Goal: Task Accomplishment & Management: Use online tool/utility

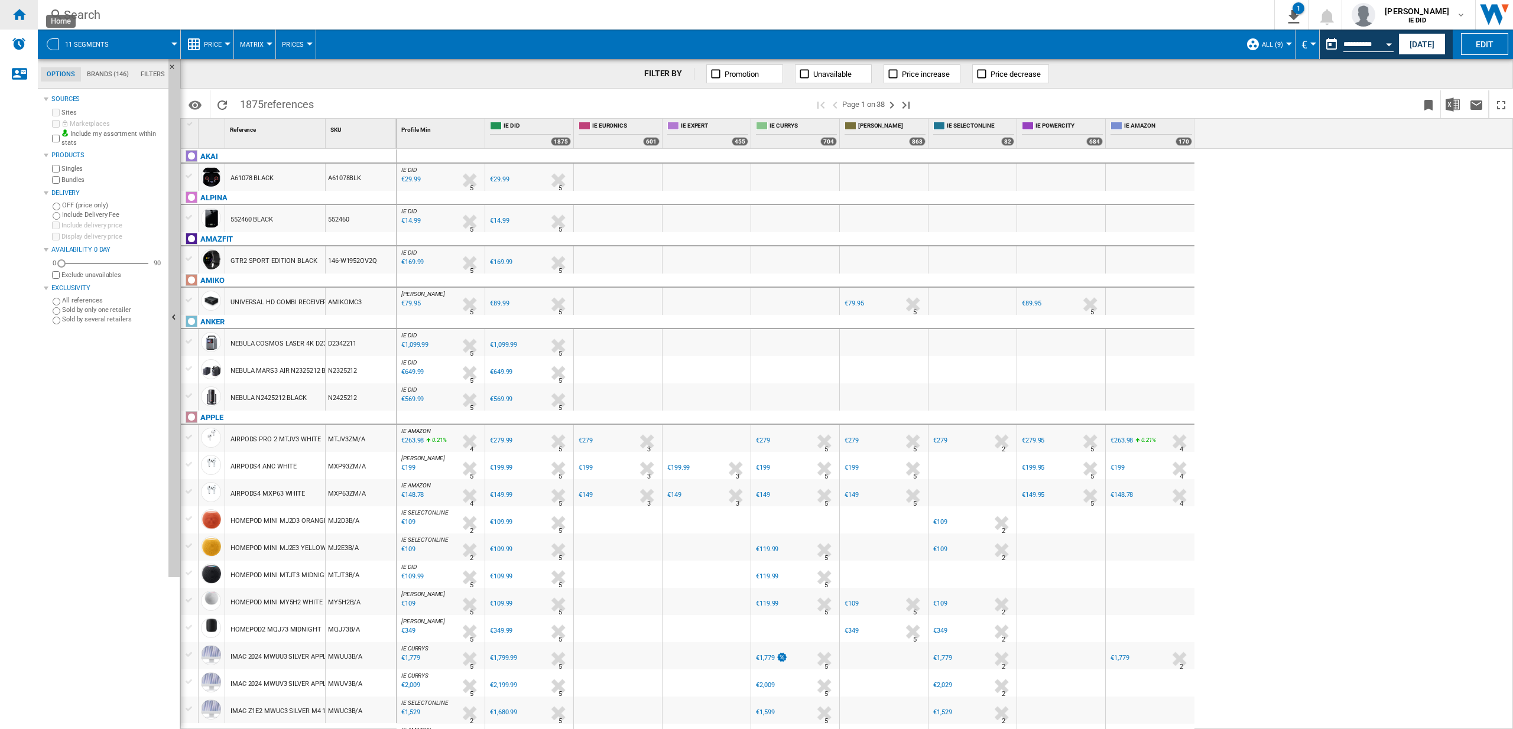
click at [25, 15] on ng-md-icon "Home" at bounding box center [19, 14] width 14 height 14
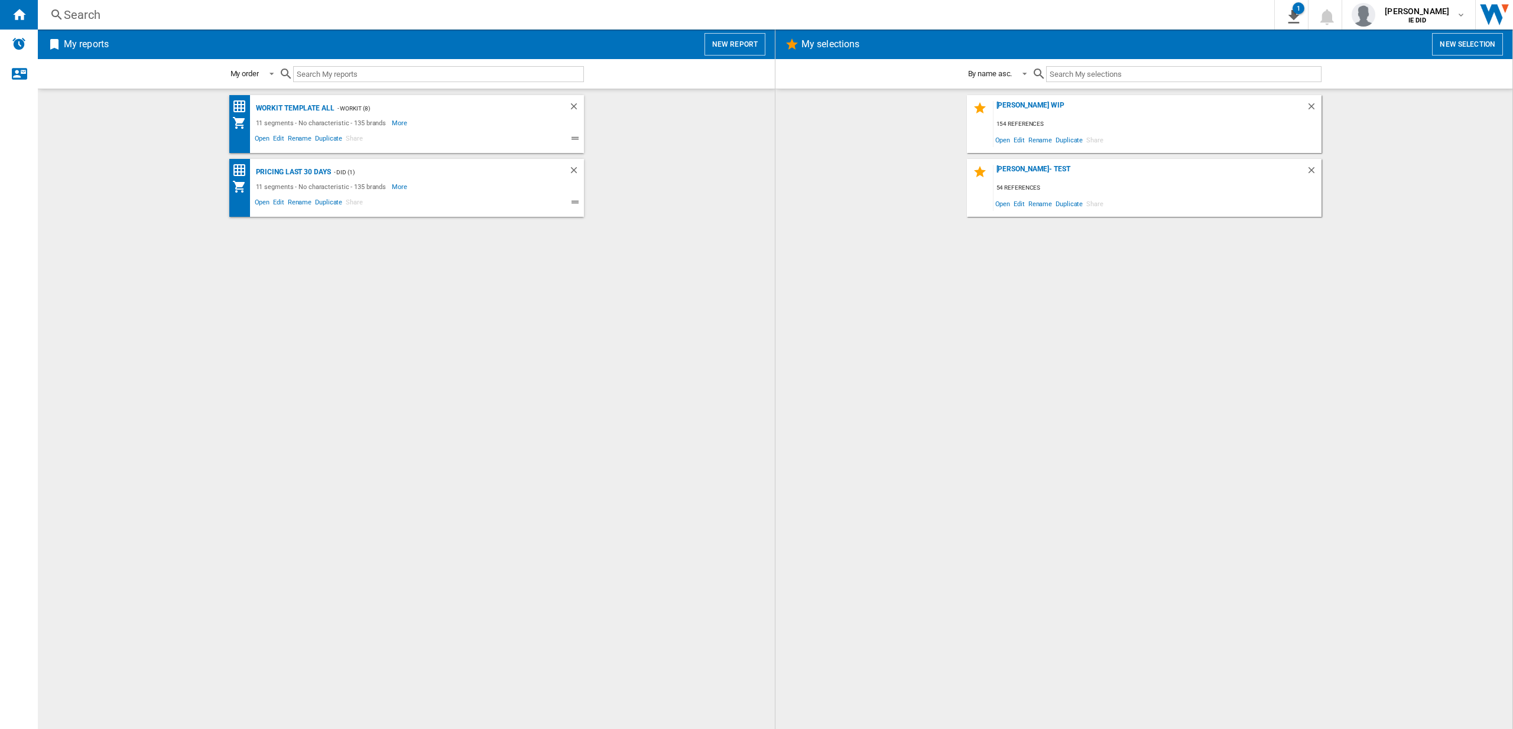
click at [718, 45] on button "New report" at bounding box center [735, 44] width 61 height 22
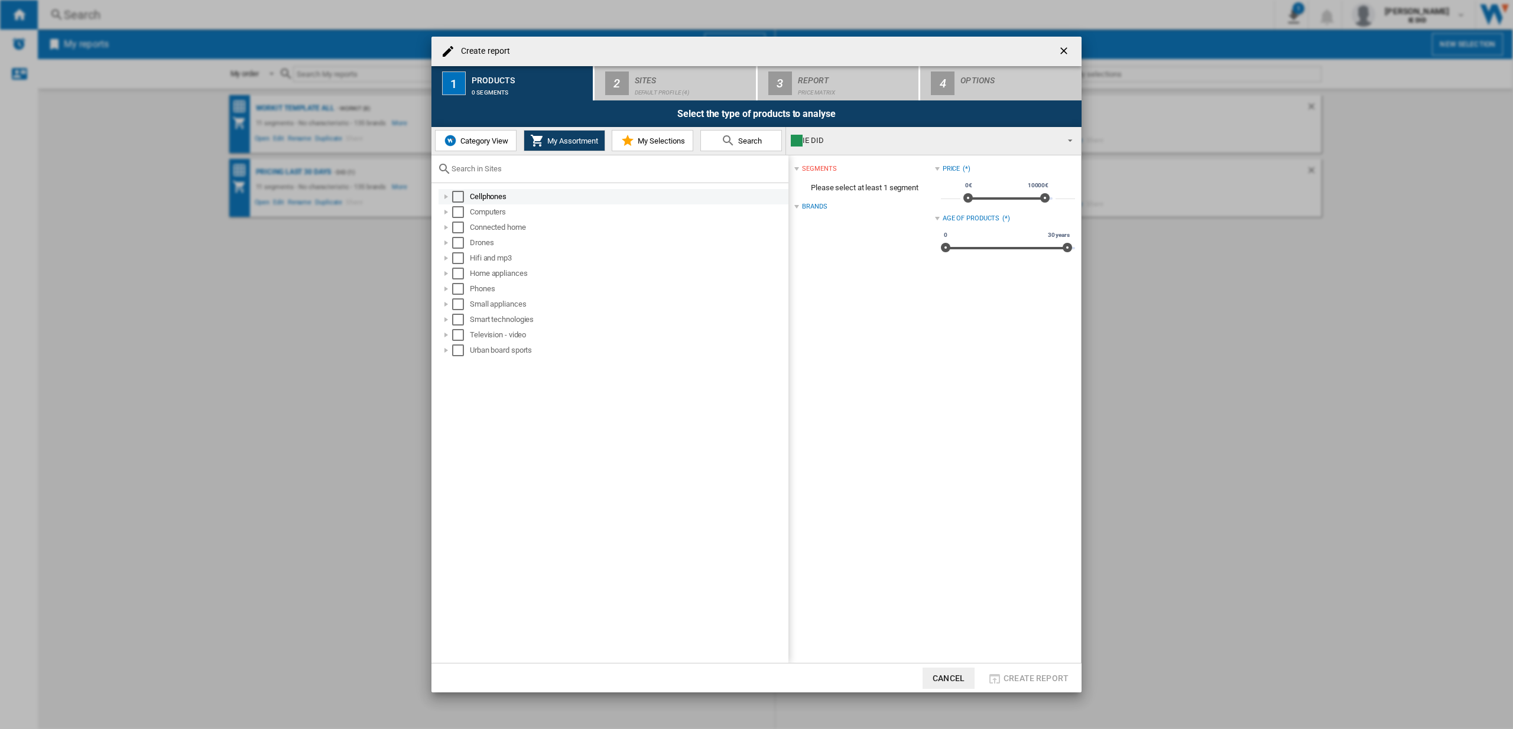
click at [460, 197] on div "Select" at bounding box center [458, 197] width 12 height 12
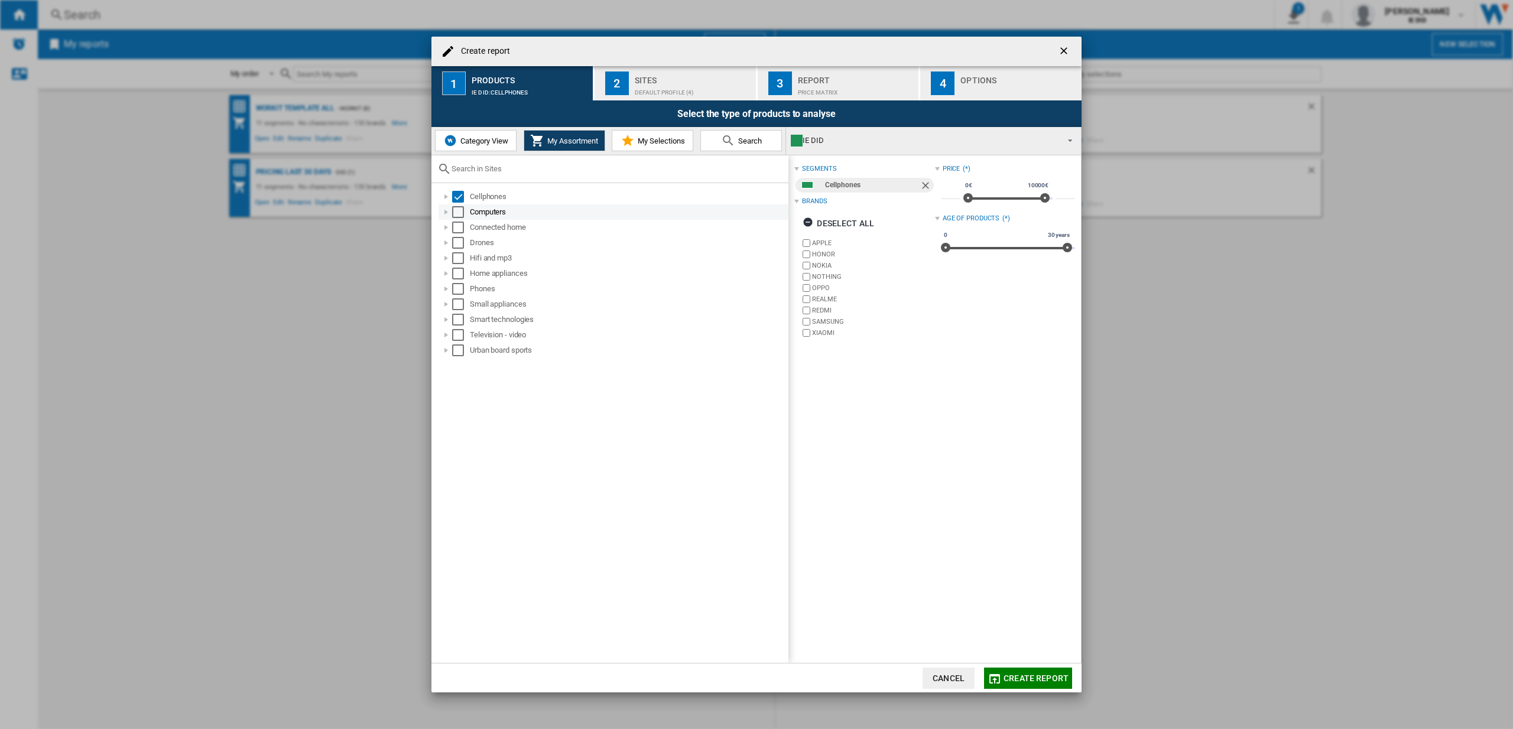
click at [460, 214] on div "Select" at bounding box center [458, 212] width 12 height 12
click at [459, 230] on div "Select" at bounding box center [458, 228] width 12 height 12
click at [462, 243] on div "Select" at bounding box center [458, 243] width 12 height 12
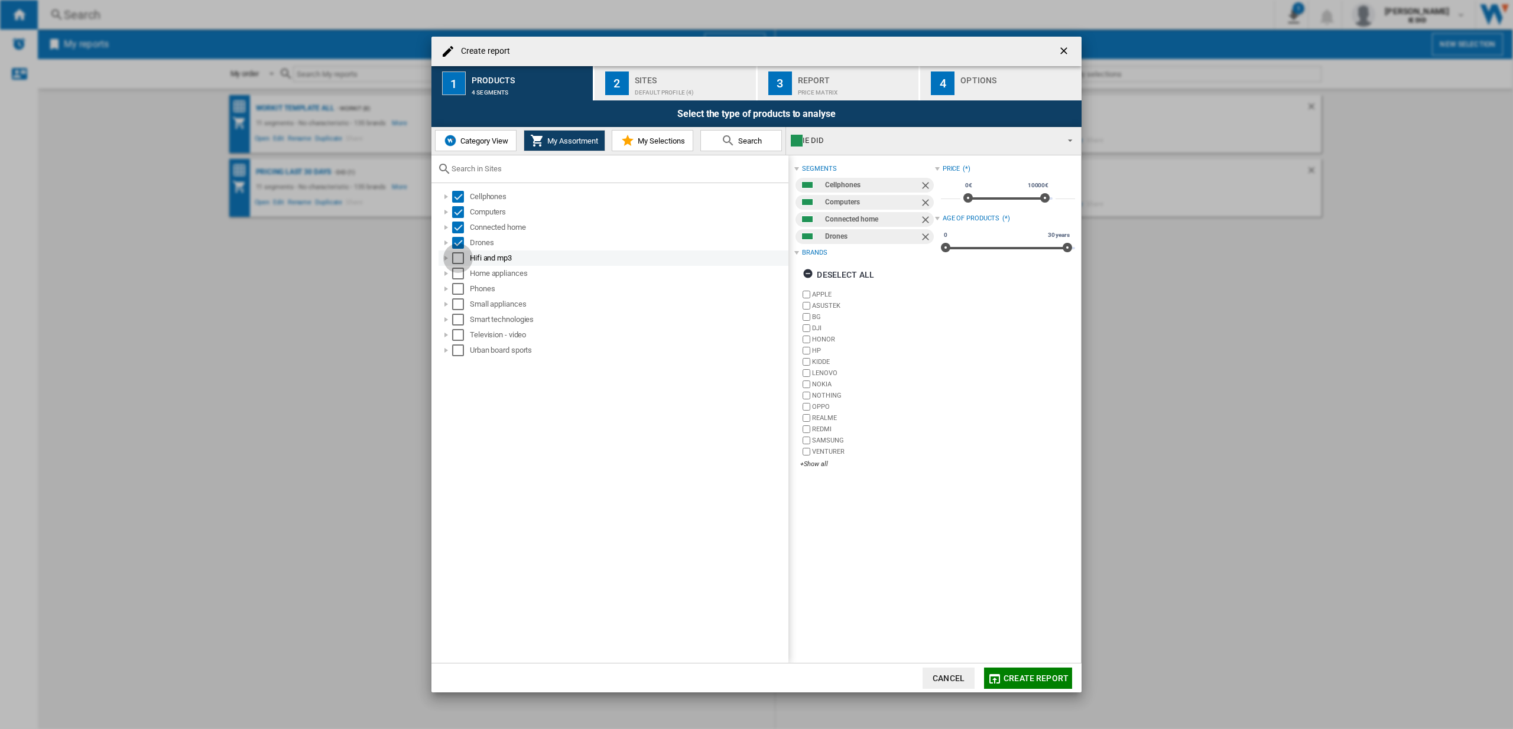
click at [458, 258] on div "Select" at bounding box center [458, 258] width 12 height 12
click at [462, 274] on div "Select" at bounding box center [458, 274] width 12 height 12
click at [461, 291] on div "Select" at bounding box center [458, 289] width 12 height 12
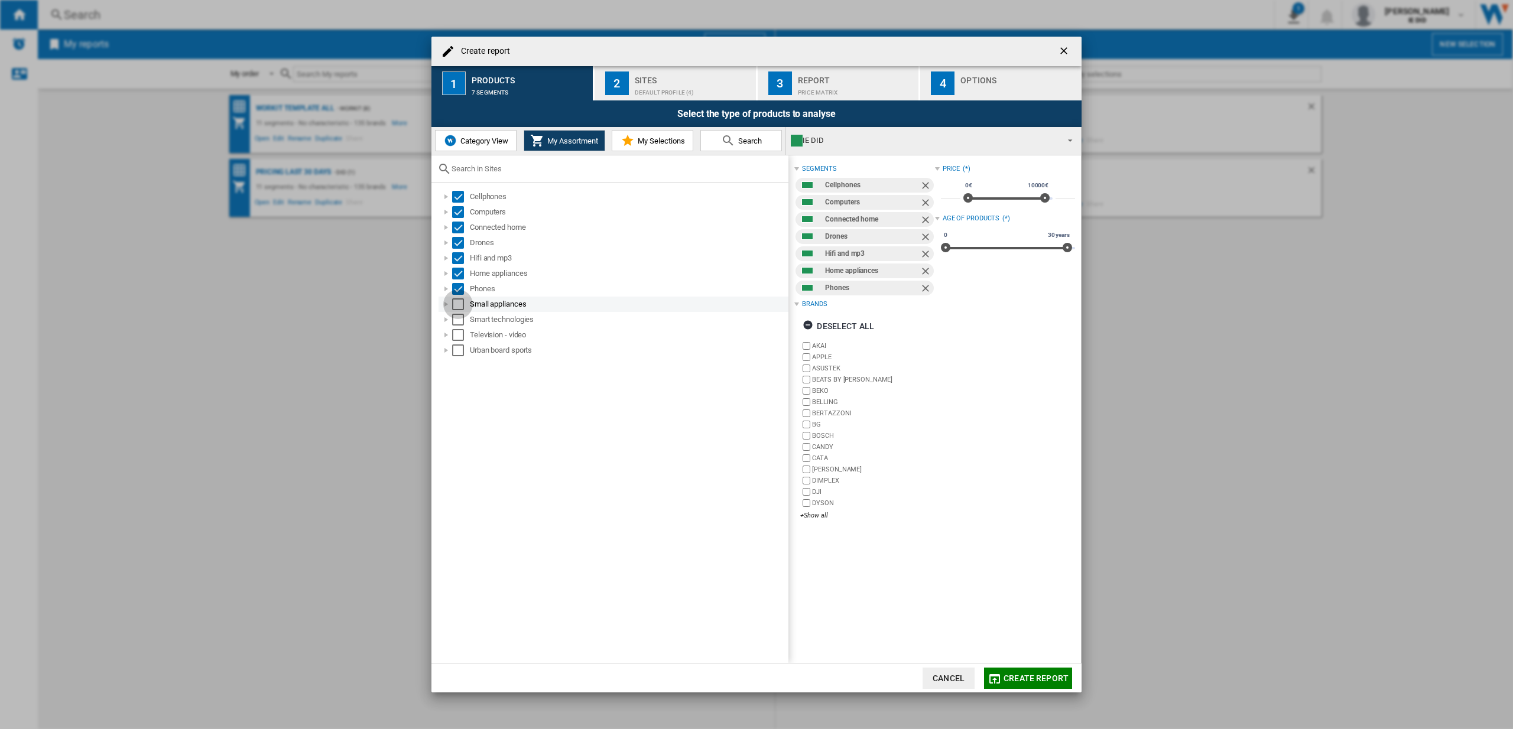
click at [460, 307] on div "Select" at bounding box center [458, 304] width 12 height 12
click at [459, 322] on div "Select" at bounding box center [458, 320] width 12 height 12
click at [459, 333] on div "Select" at bounding box center [458, 335] width 12 height 12
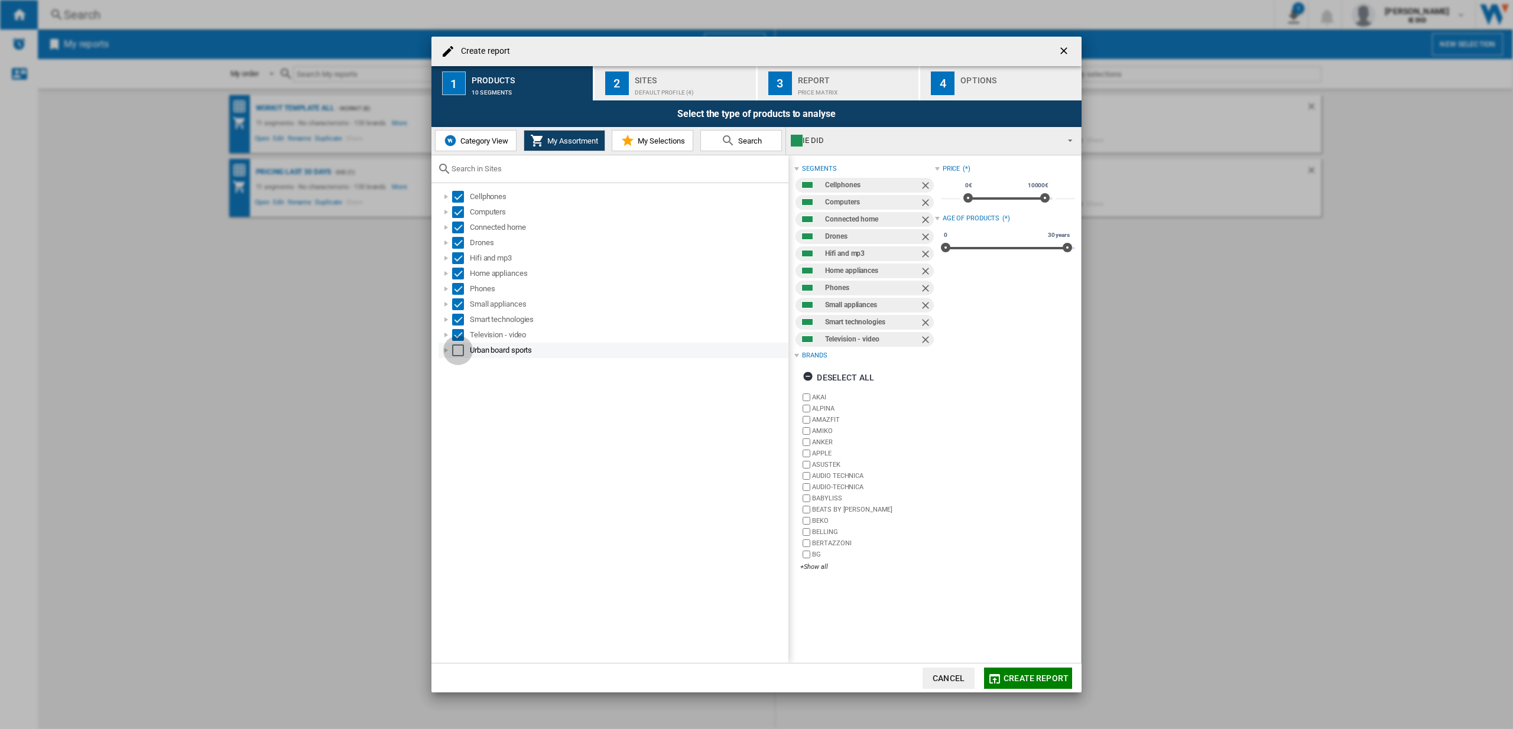
click at [460, 353] on div "Select" at bounding box center [458, 351] width 12 height 12
click at [642, 83] on div "Default profile (4)" at bounding box center [693, 89] width 116 height 12
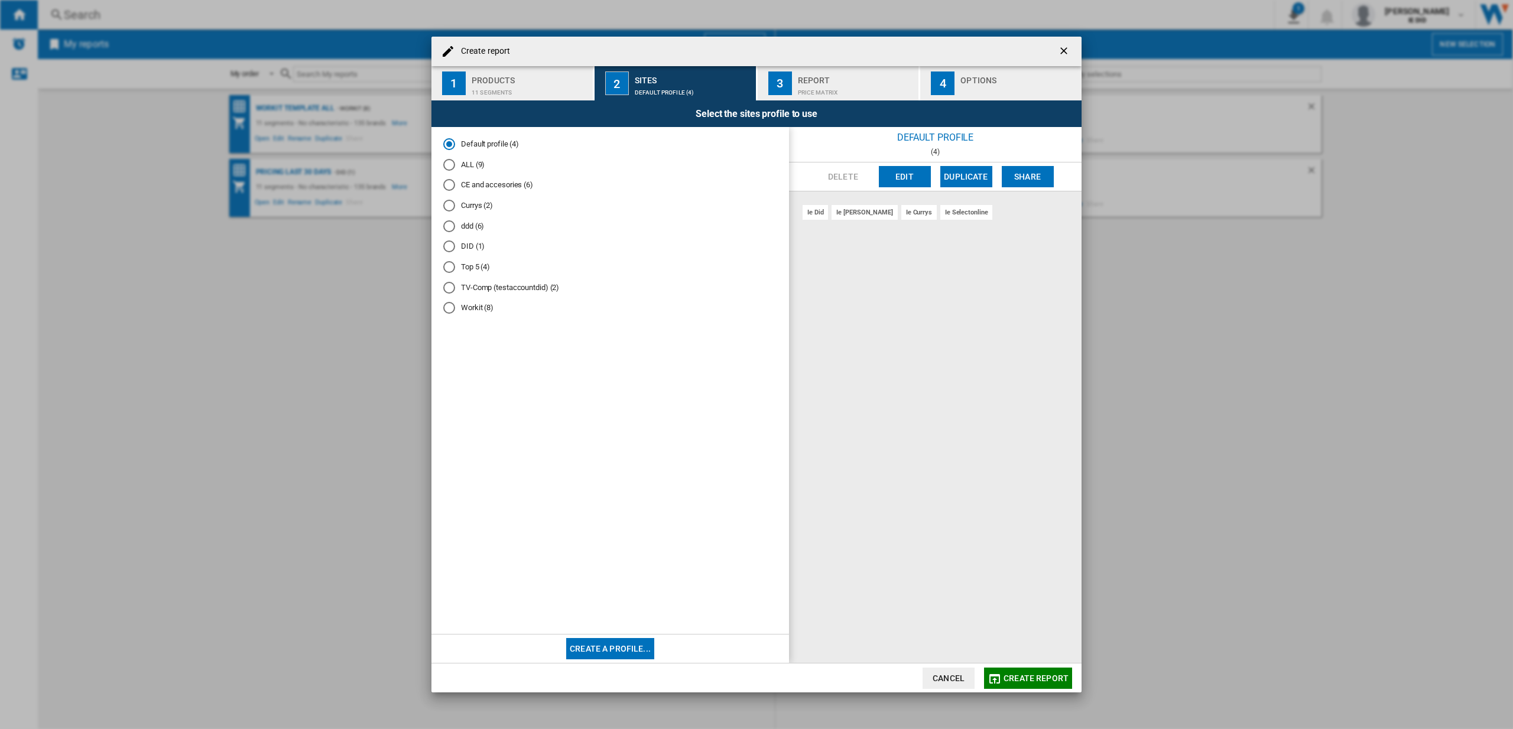
click at [451, 166] on div "ALL (9)" at bounding box center [449, 165] width 12 height 12
click at [1018, 686] on button "Create report" at bounding box center [1028, 678] width 88 height 21
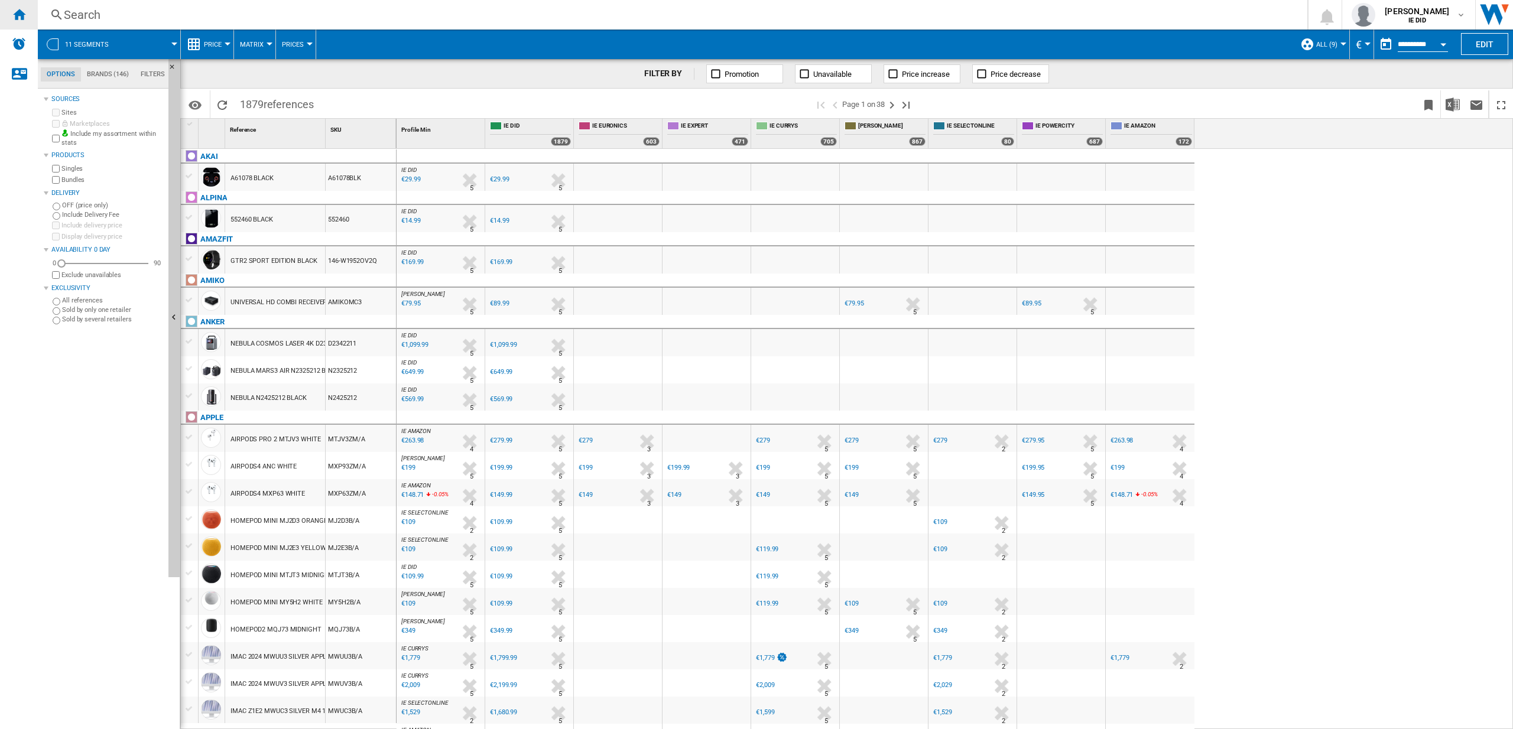
click at [23, 14] on ng-md-icon "Home" at bounding box center [19, 14] width 14 height 14
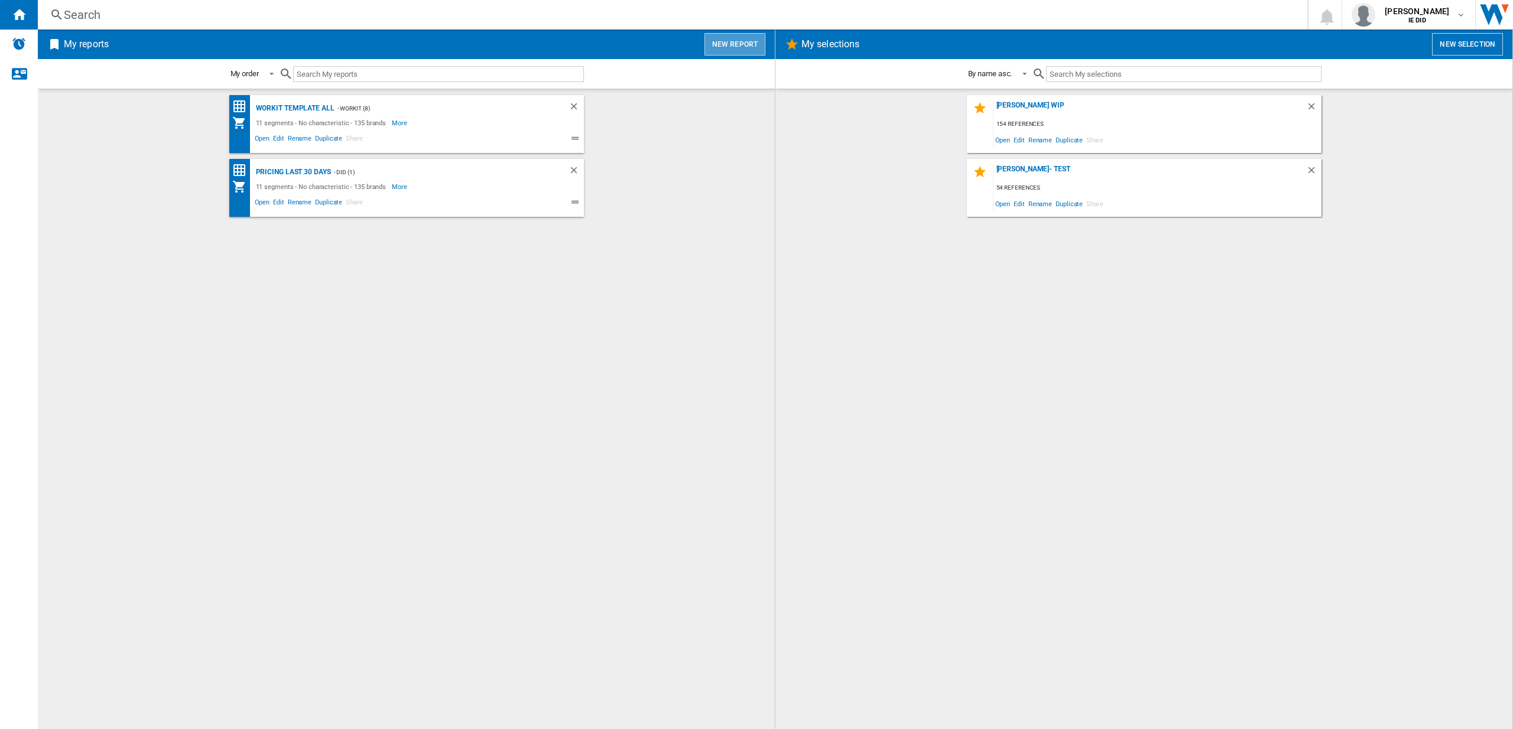
click at [751, 45] on button "New report" at bounding box center [735, 44] width 61 height 22
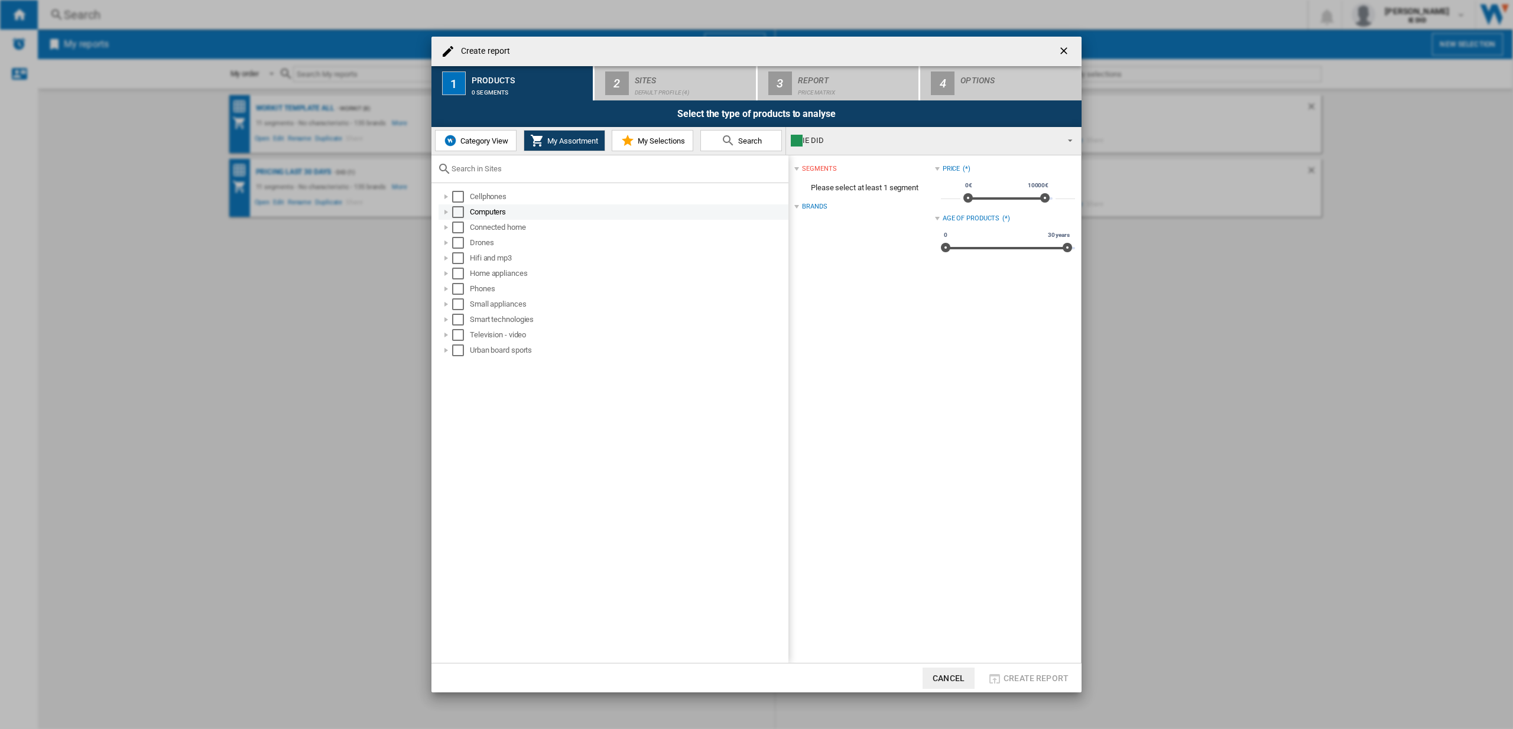
drag, startPoint x: 459, startPoint y: 199, endPoint x: 455, endPoint y: 215, distance: 16.5
click at [459, 200] on div "Select" at bounding box center [458, 197] width 12 height 12
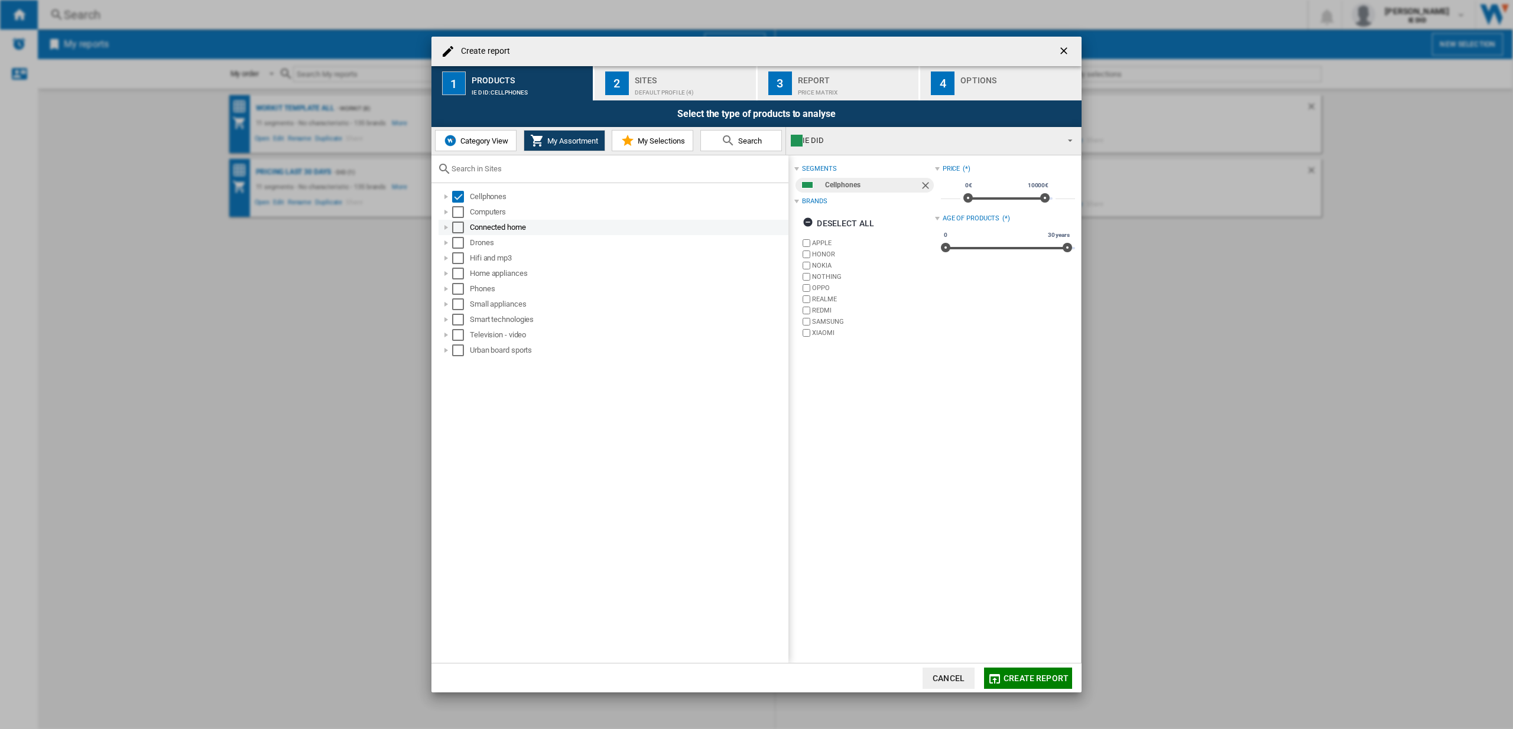
click at [454, 220] on div "Connected home" at bounding box center [614, 227] width 350 height 15
click at [457, 211] on div "Select" at bounding box center [458, 212] width 12 height 12
click at [457, 228] on div "Select" at bounding box center [458, 228] width 12 height 12
drag, startPoint x: 454, startPoint y: 242, endPoint x: 462, endPoint y: 249, distance: 10.1
click at [456, 242] on div "Select" at bounding box center [458, 243] width 12 height 12
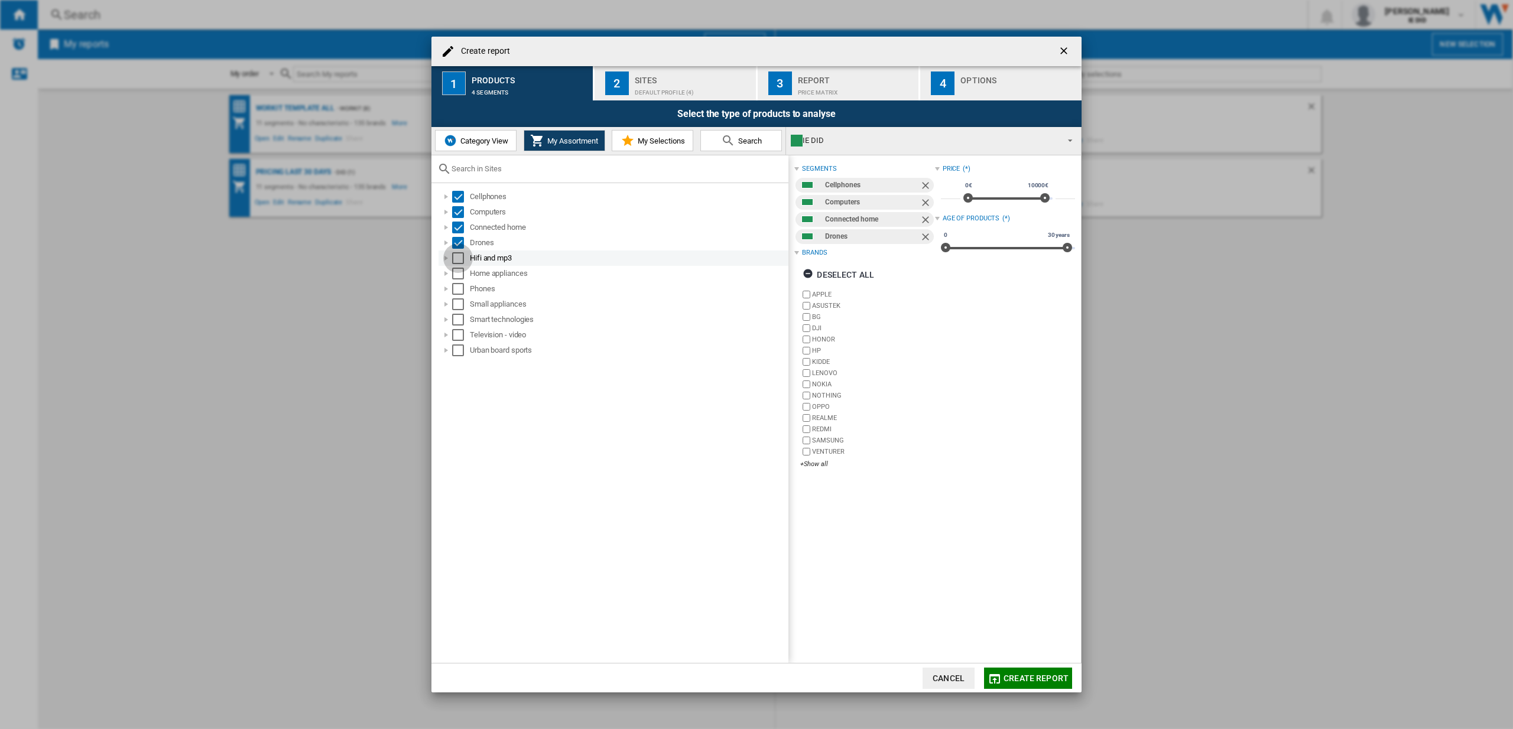
click at [460, 258] on div "Select" at bounding box center [458, 258] width 12 height 12
click at [455, 277] on div "Select" at bounding box center [458, 274] width 12 height 12
click at [459, 288] on div "Select" at bounding box center [458, 289] width 12 height 12
click at [461, 310] on div "Small appliances" at bounding box center [614, 304] width 350 height 15
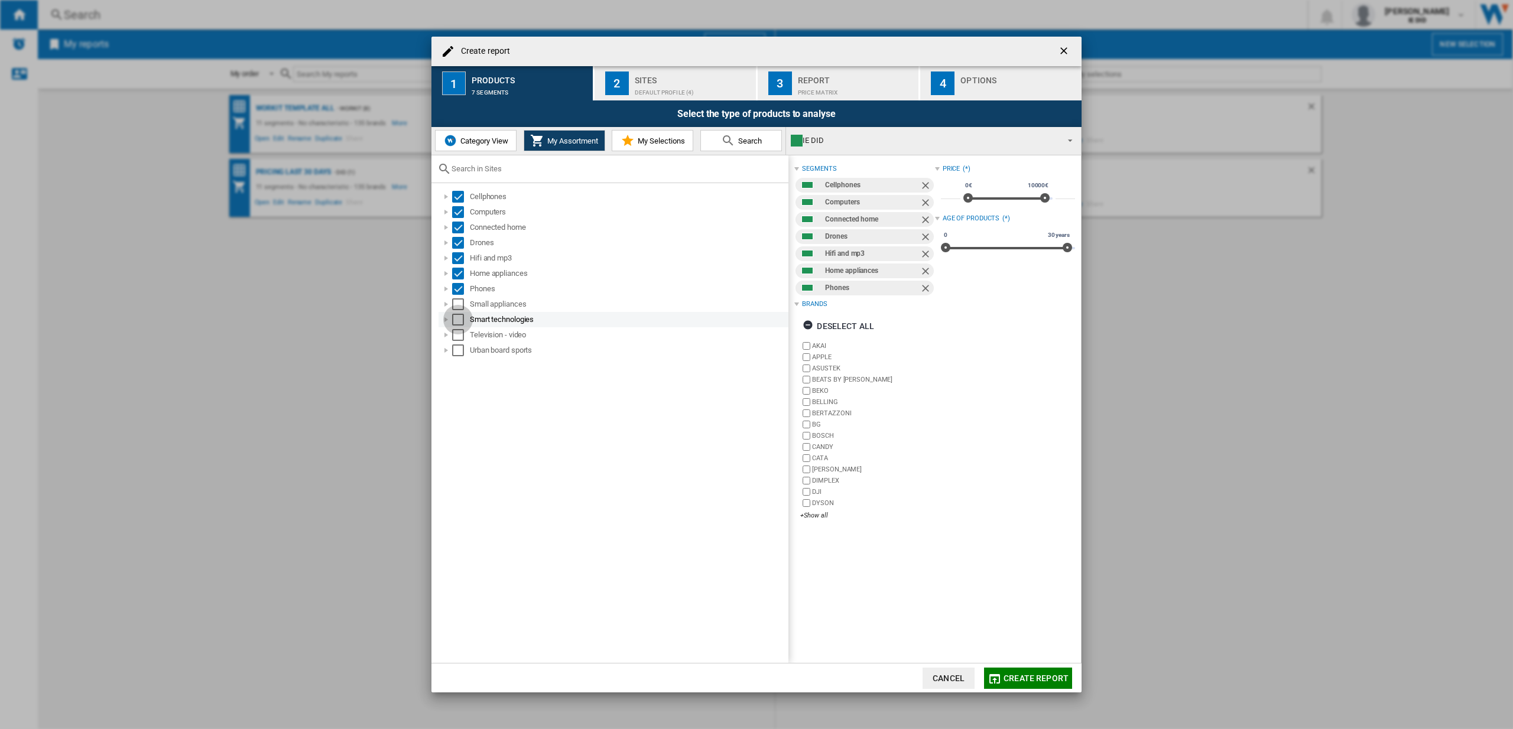
click at [461, 323] on div "Select" at bounding box center [458, 320] width 12 height 12
click at [460, 305] on div "Select" at bounding box center [458, 304] width 12 height 12
click at [459, 337] on div "Select" at bounding box center [458, 335] width 12 height 12
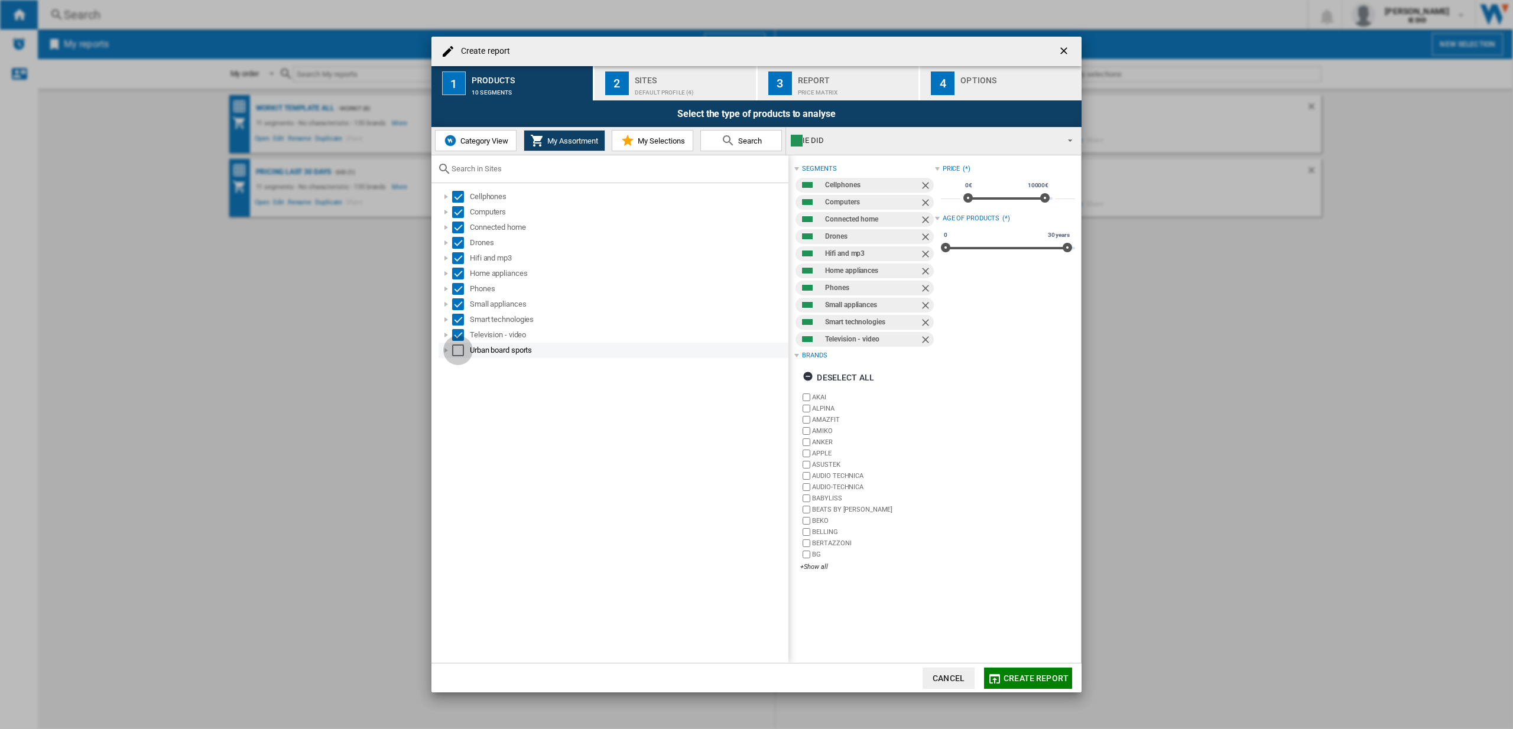
click at [459, 352] on div "Select" at bounding box center [458, 351] width 12 height 12
click at [652, 77] on div "Sites" at bounding box center [693, 77] width 116 height 12
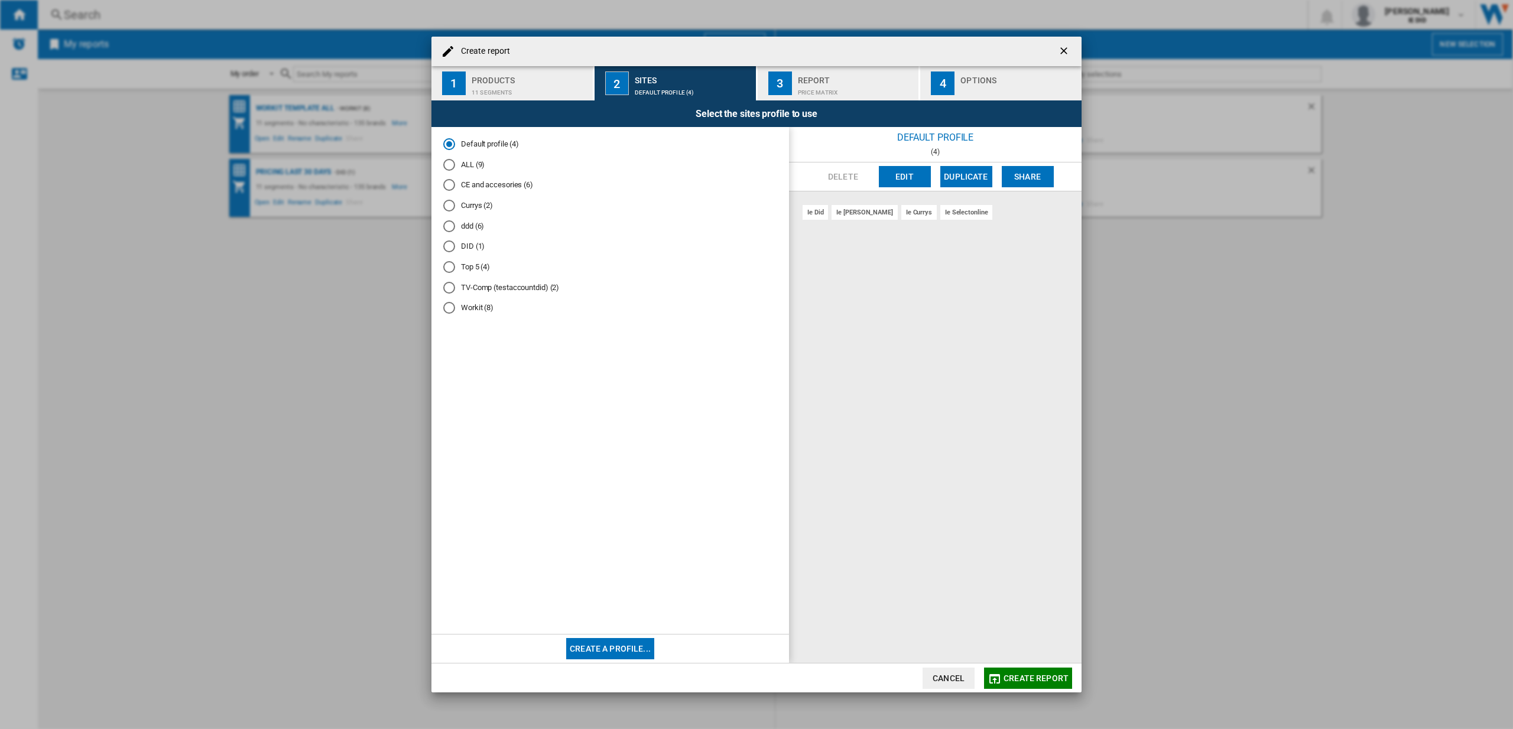
click at [453, 165] on div "ALL (9)" at bounding box center [449, 165] width 12 height 12
click at [1031, 686] on button "Create report" at bounding box center [1028, 678] width 88 height 21
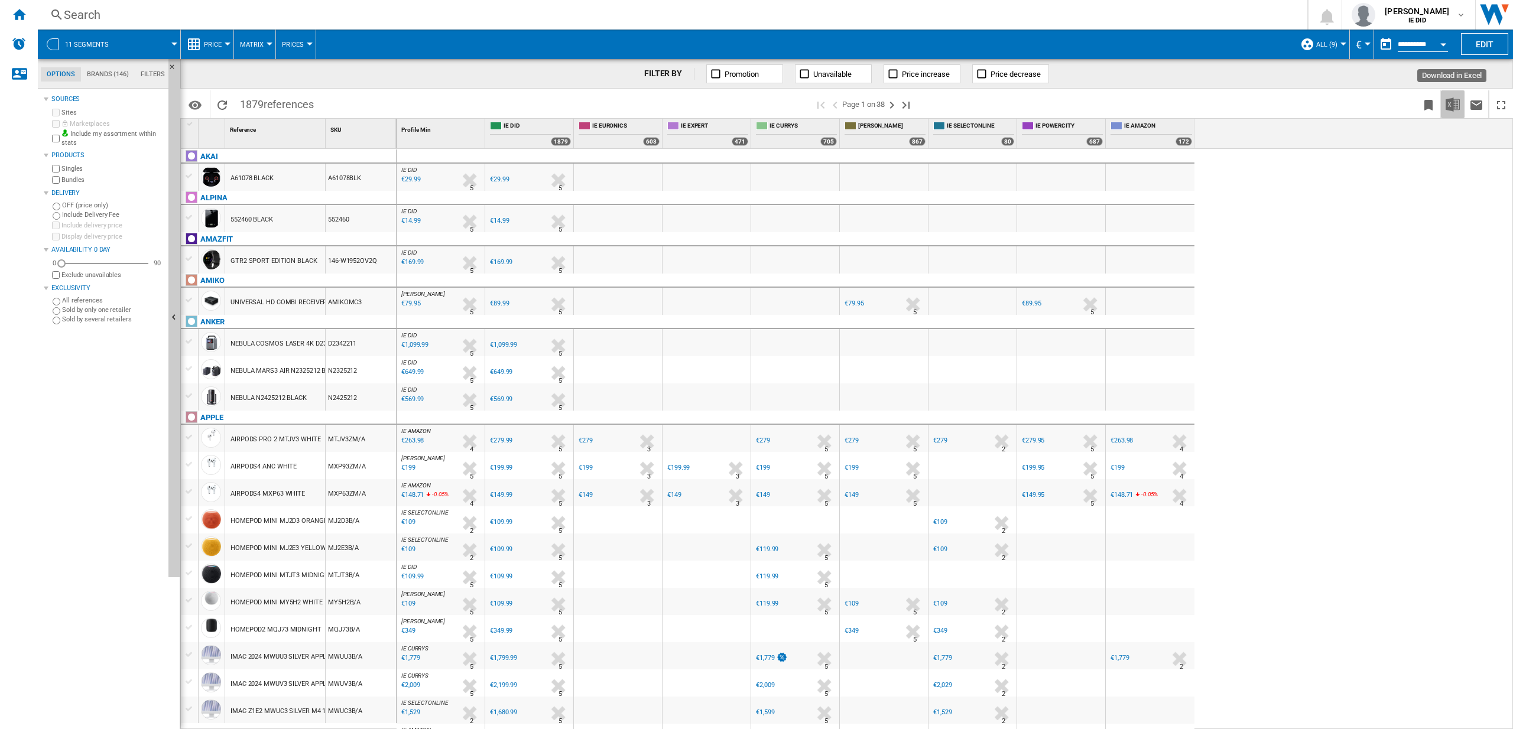
click at [1458, 106] on img "Download in Excel" at bounding box center [1453, 105] width 14 height 14
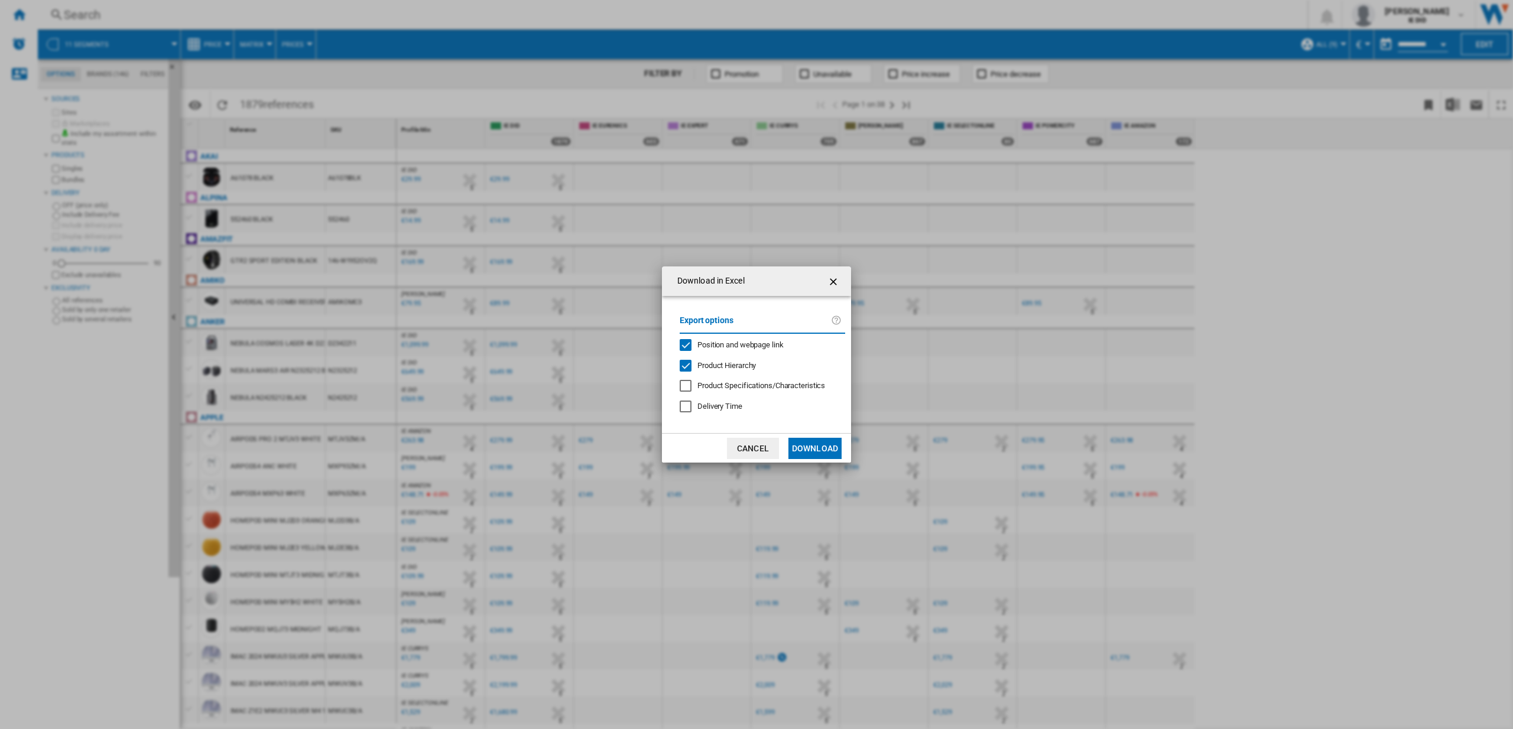
click at [825, 445] on button "Download" at bounding box center [814, 448] width 53 height 21
